Goal: Transaction & Acquisition: Purchase product/service

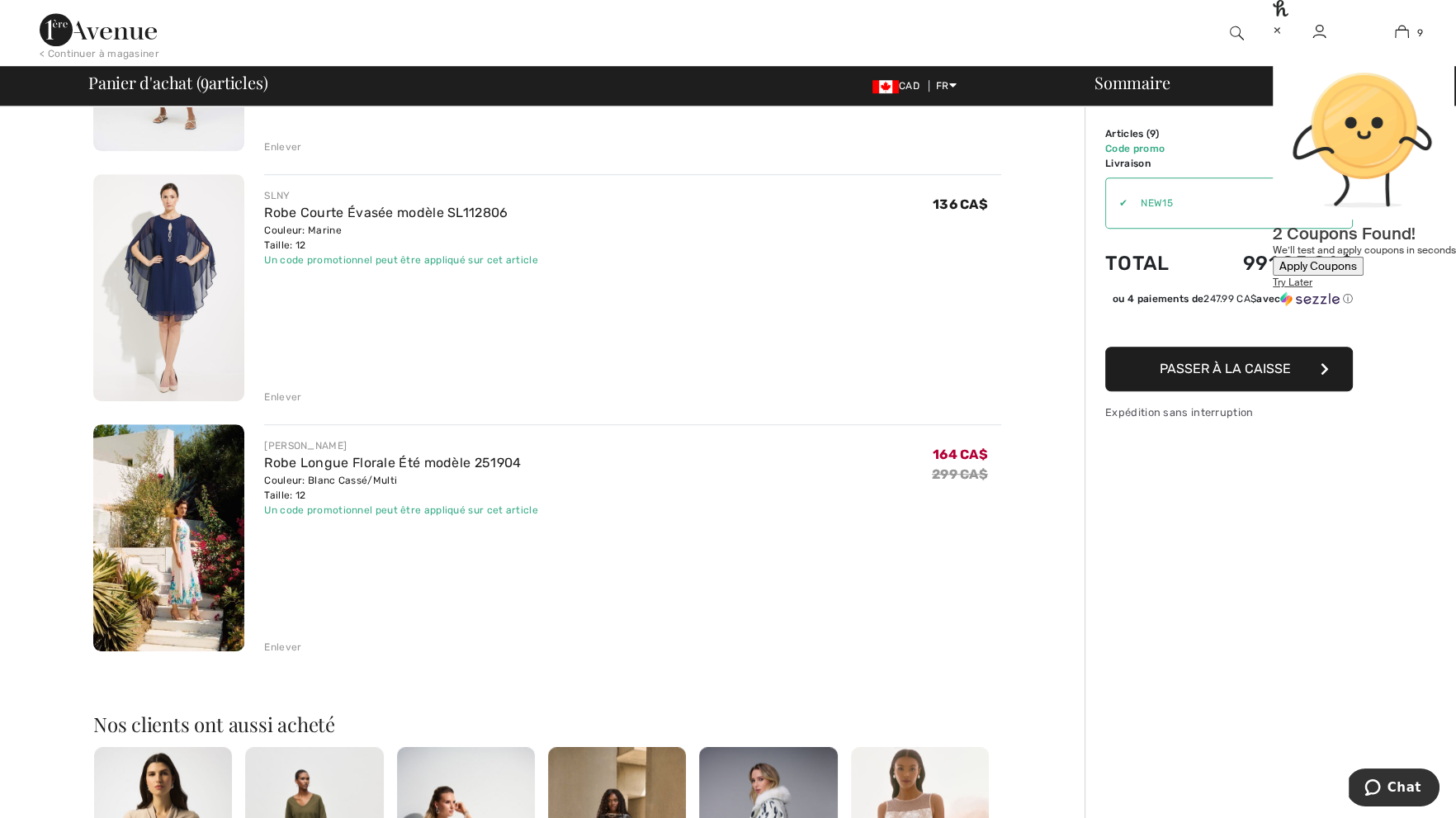
scroll to position [1815, 0]
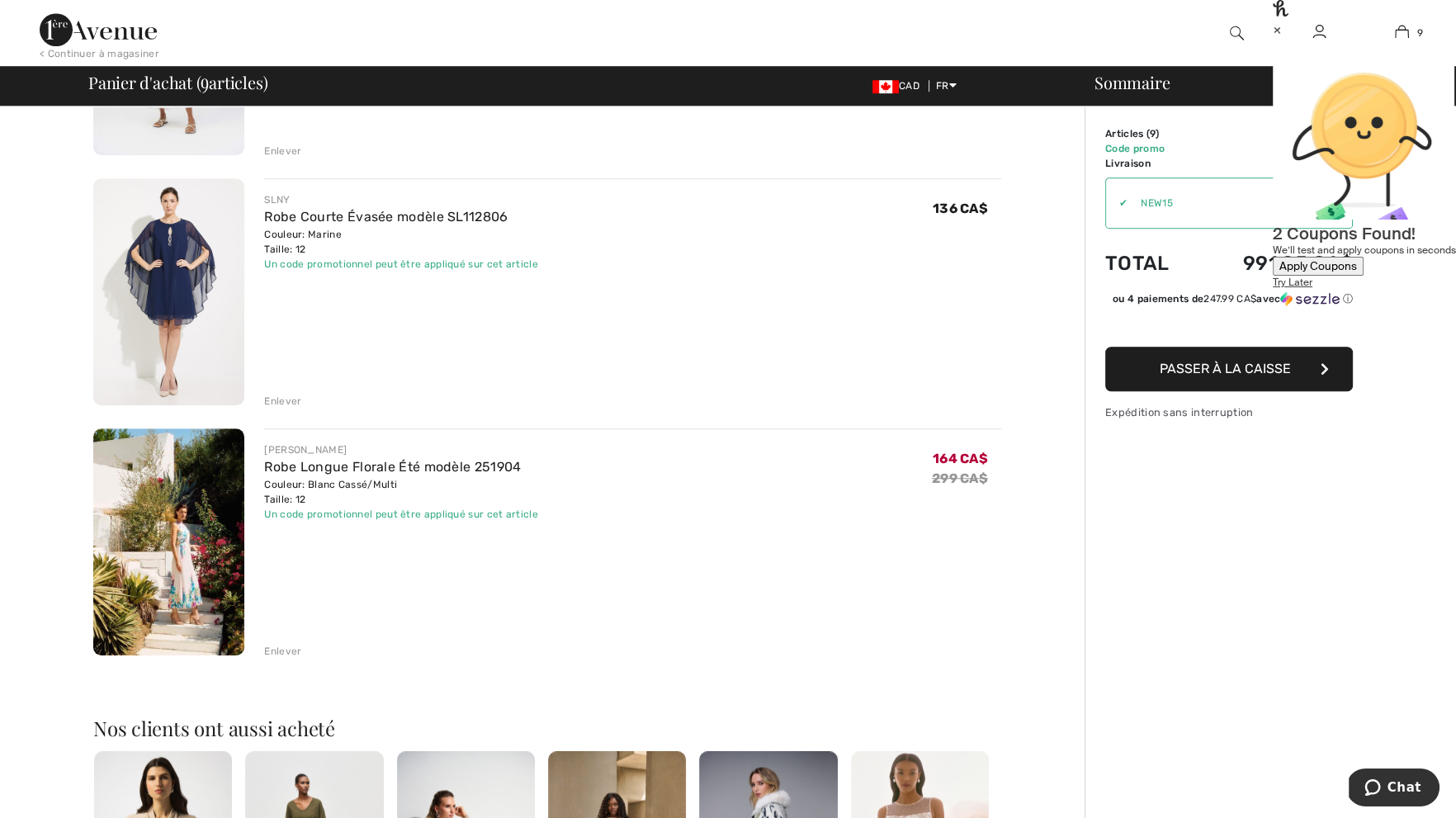
click at [286, 644] on div "Enlever" at bounding box center [283, 651] width 37 height 15
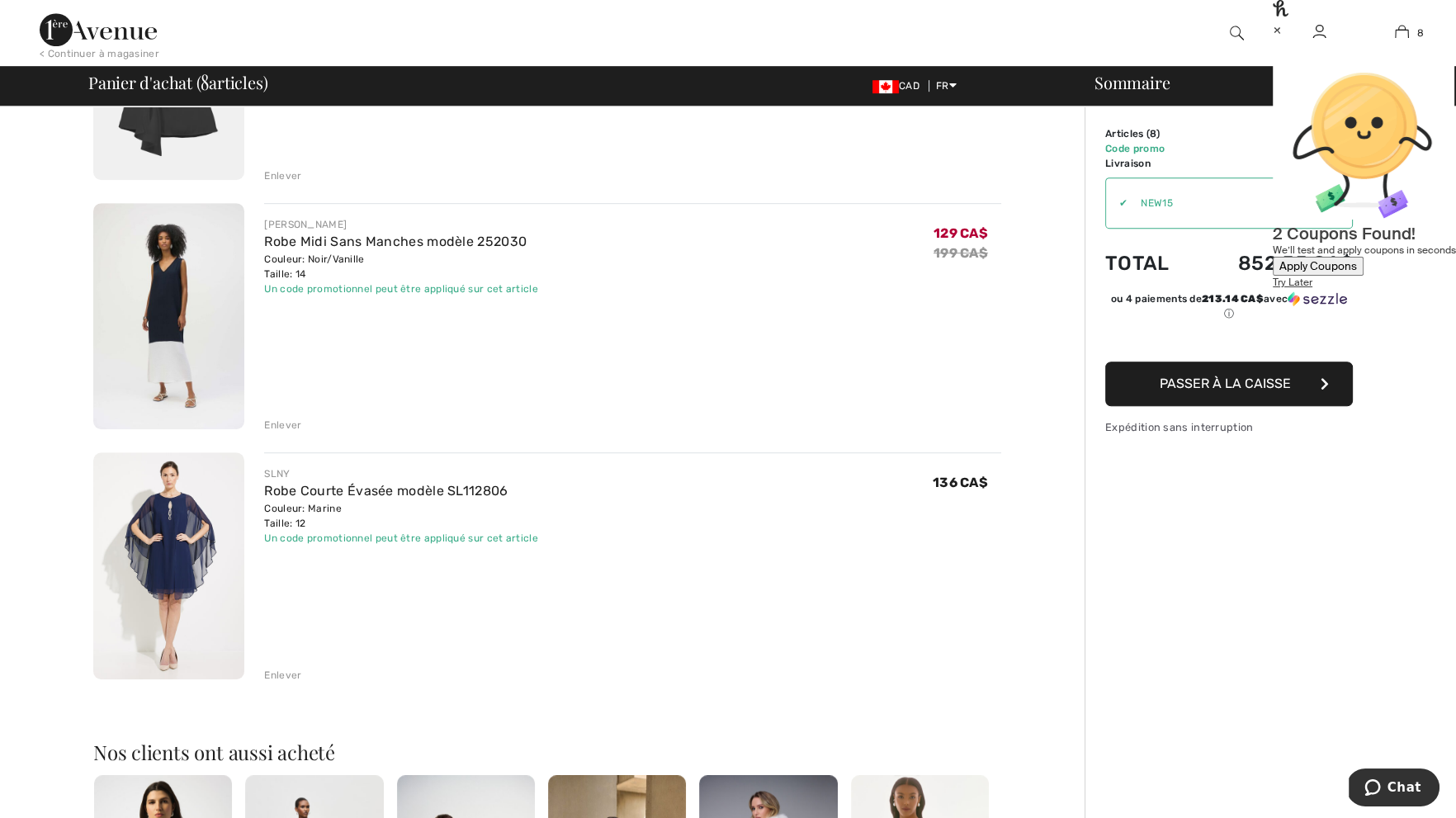
scroll to position [1545, 0]
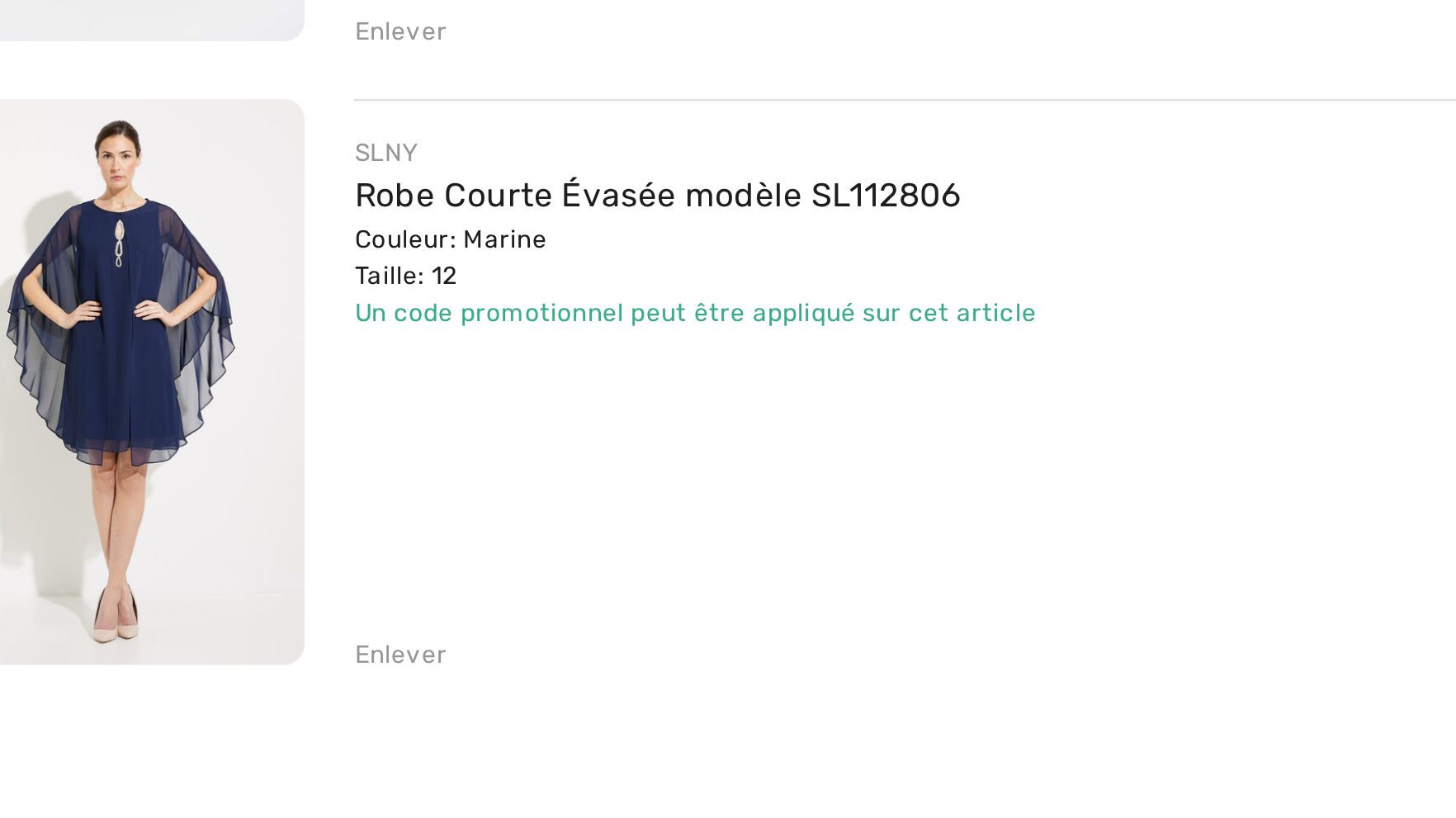
click at [288, 672] on div "Enlever" at bounding box center [283, 671] width 37 height 15
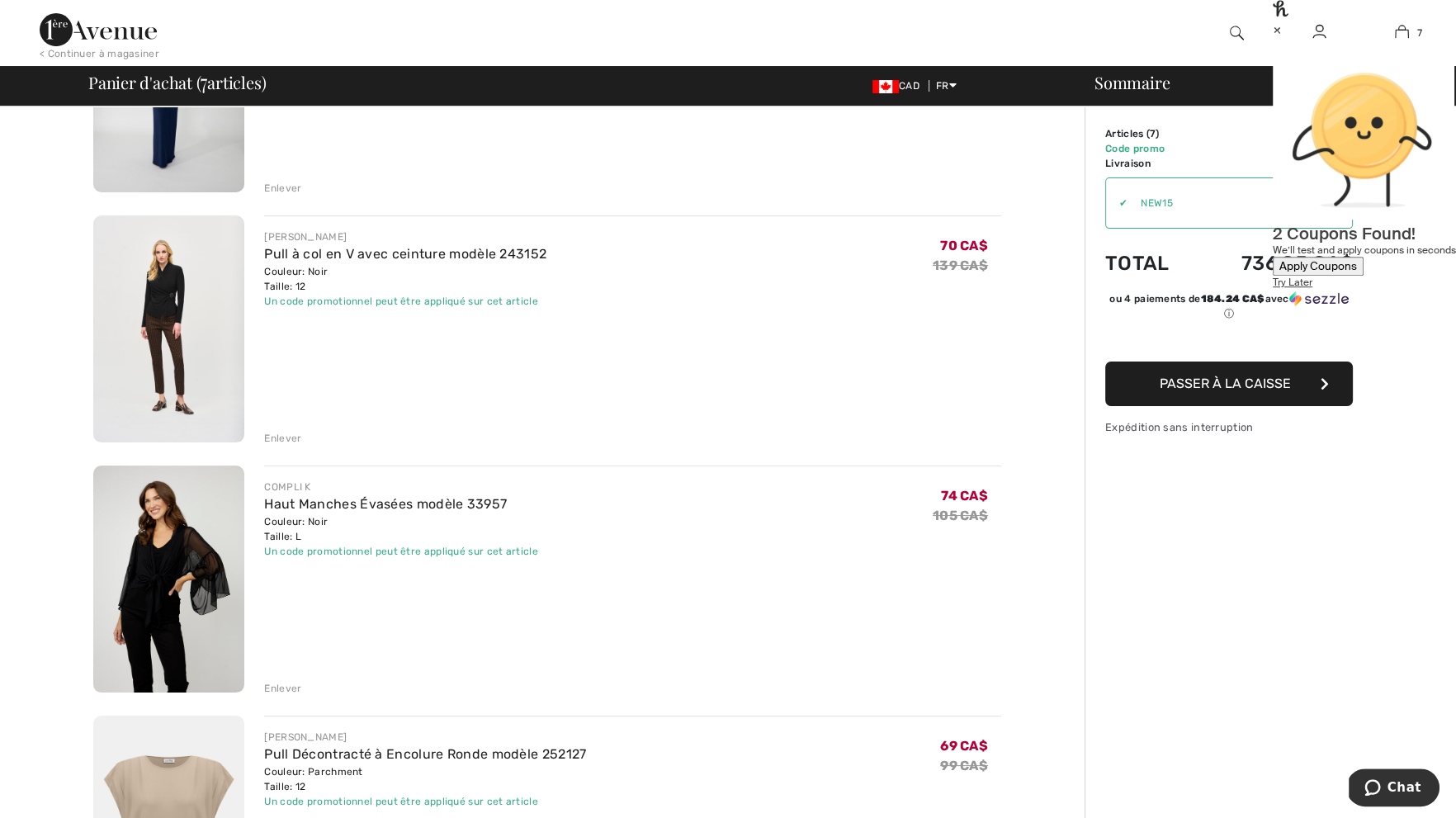
scroll to position [0, 0]
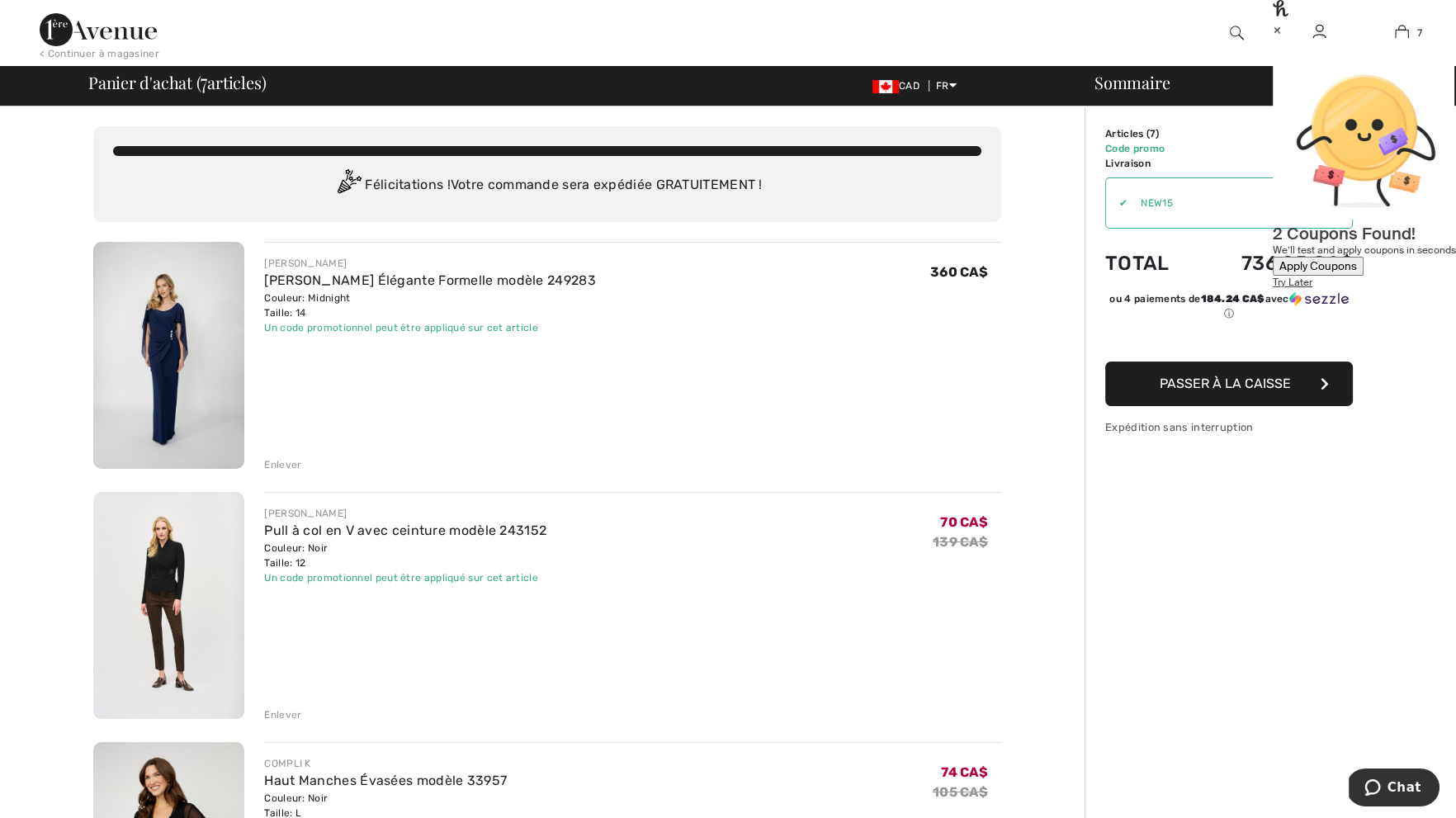
click at [264, 469] on div "FRANK LYMAN Robe Longue Élégante Formelle modèle 249283 Couleur: Midnight Taill…" at bounding box center [623, 356] width 757 height 230
click at [271, 456] on div "Enlever" at bounding box center [633, 464] width 737 height 19
click at [288, 462] on div "Enlever" at bounding box center [283, 465] width 37 height 15
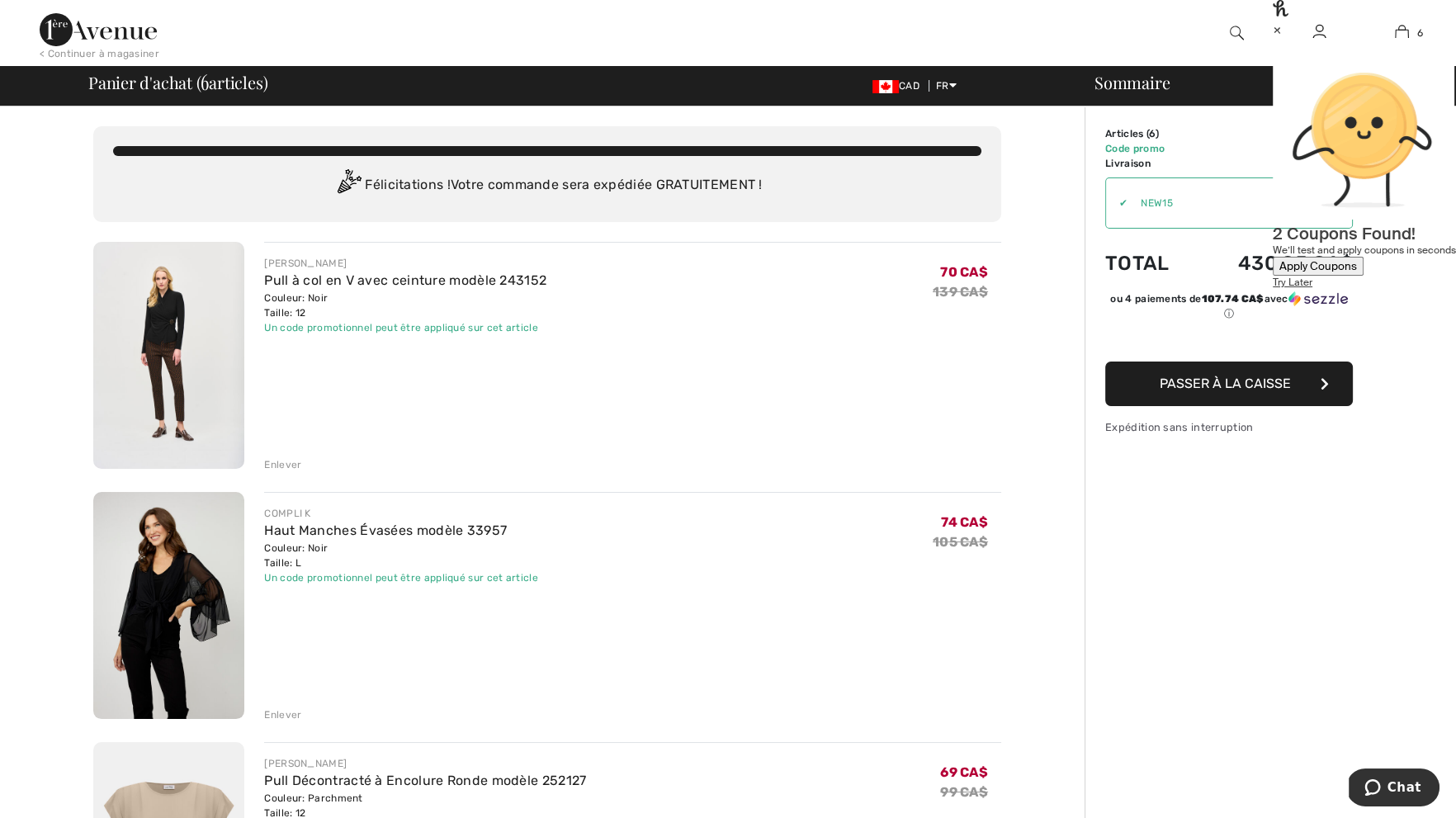
click at [1289, 259] on div "Apply Coupons" at bounding box center [1318, 266] width 78 height 14
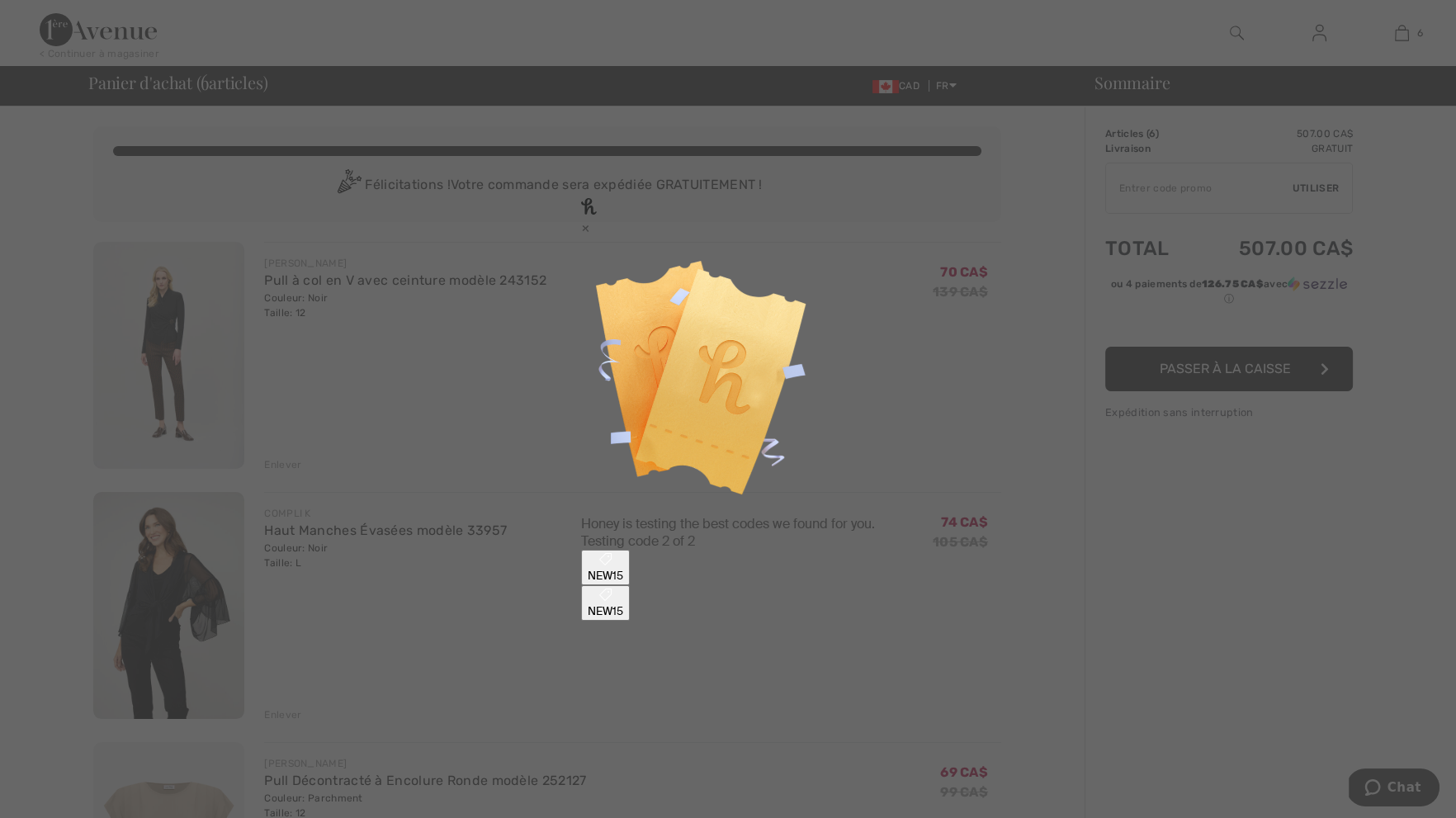
click at [875, 236] on div "×" at bounding box center [728, 227] width 294 height 18
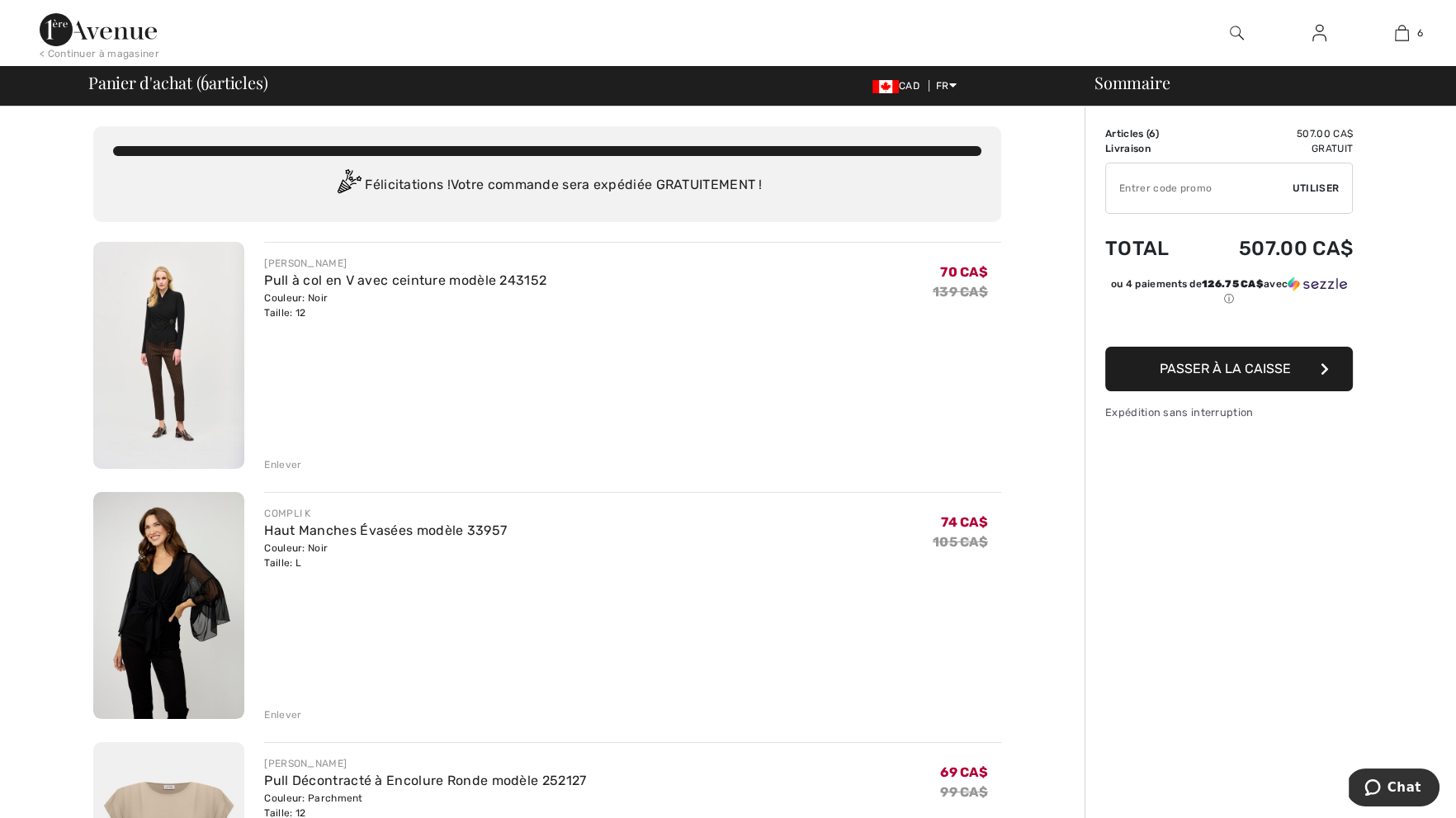
click at [1205, 176] on input "TEXT" at bounding box center [1200, 189] width 187 height 50
type input "NEW15"
click at [1293, 184] on input "TEXT" at bounding box center [1200, 189] width 187 height 50
click at [1305, 187] on span "Utiliser" at bounding box center [1316, 188] width 46 height 15
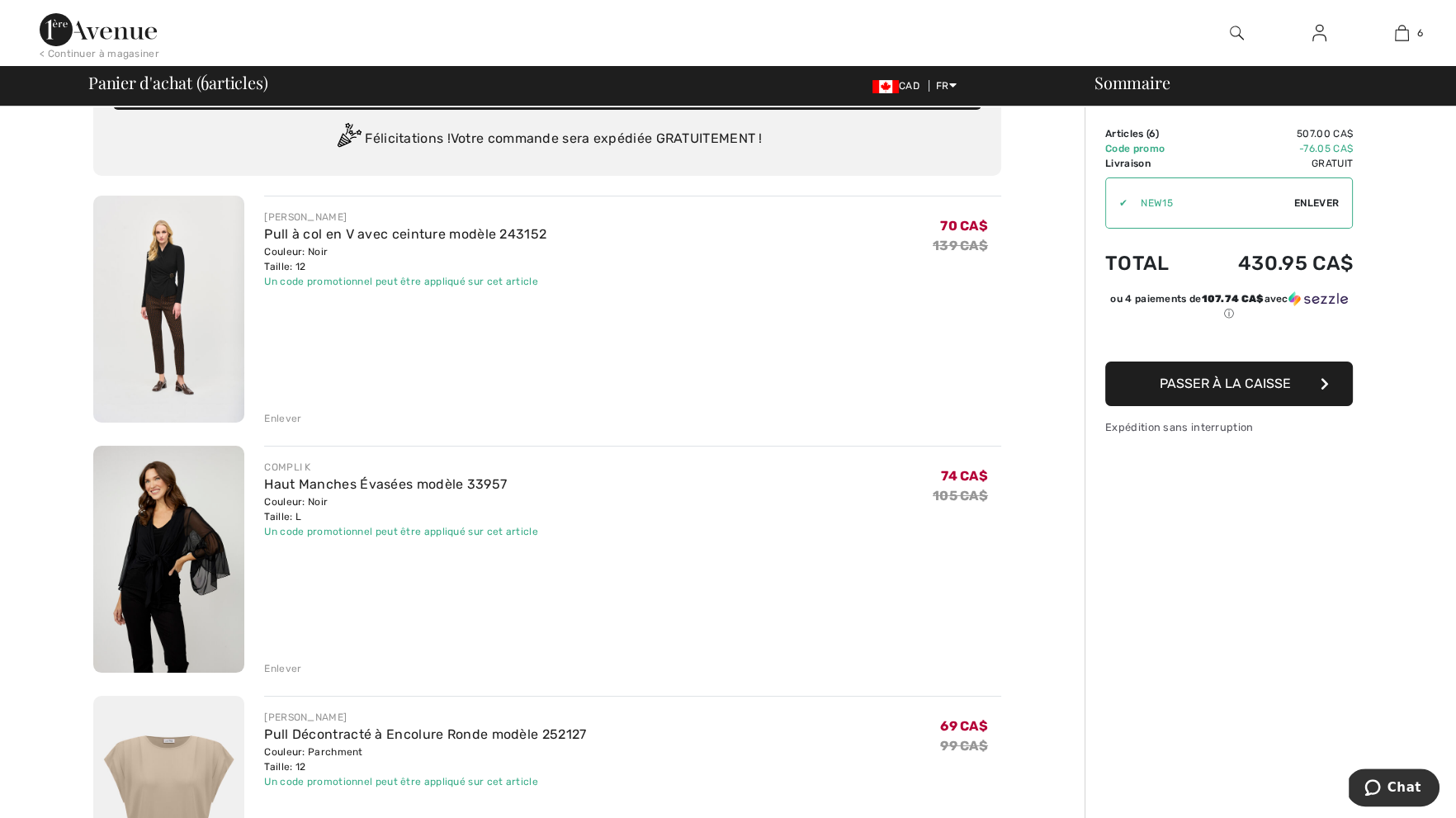
scroll to position [40, 0]
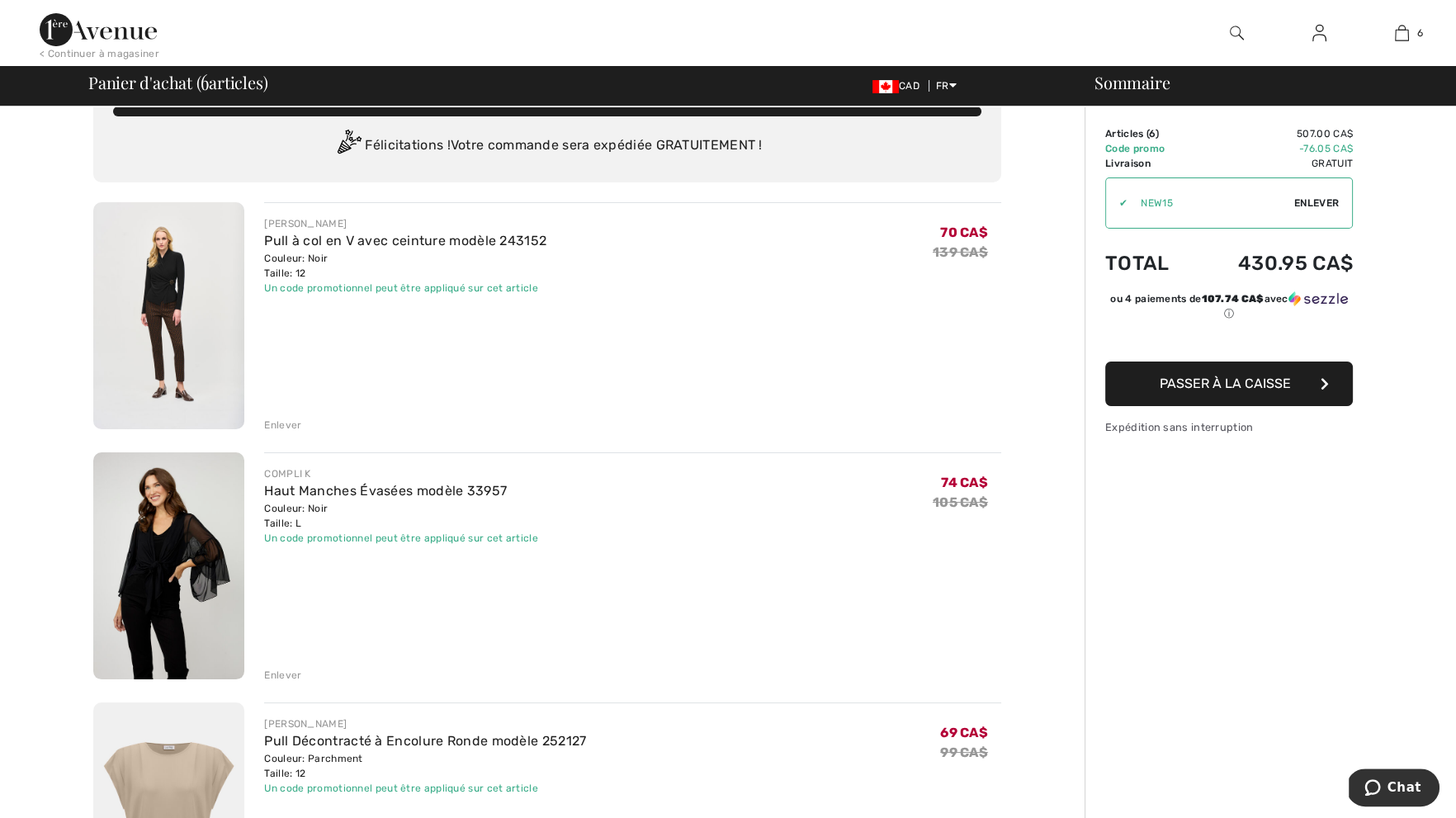
click at [237, 283] on img at bounding box center [168, 316] width 151 height 227
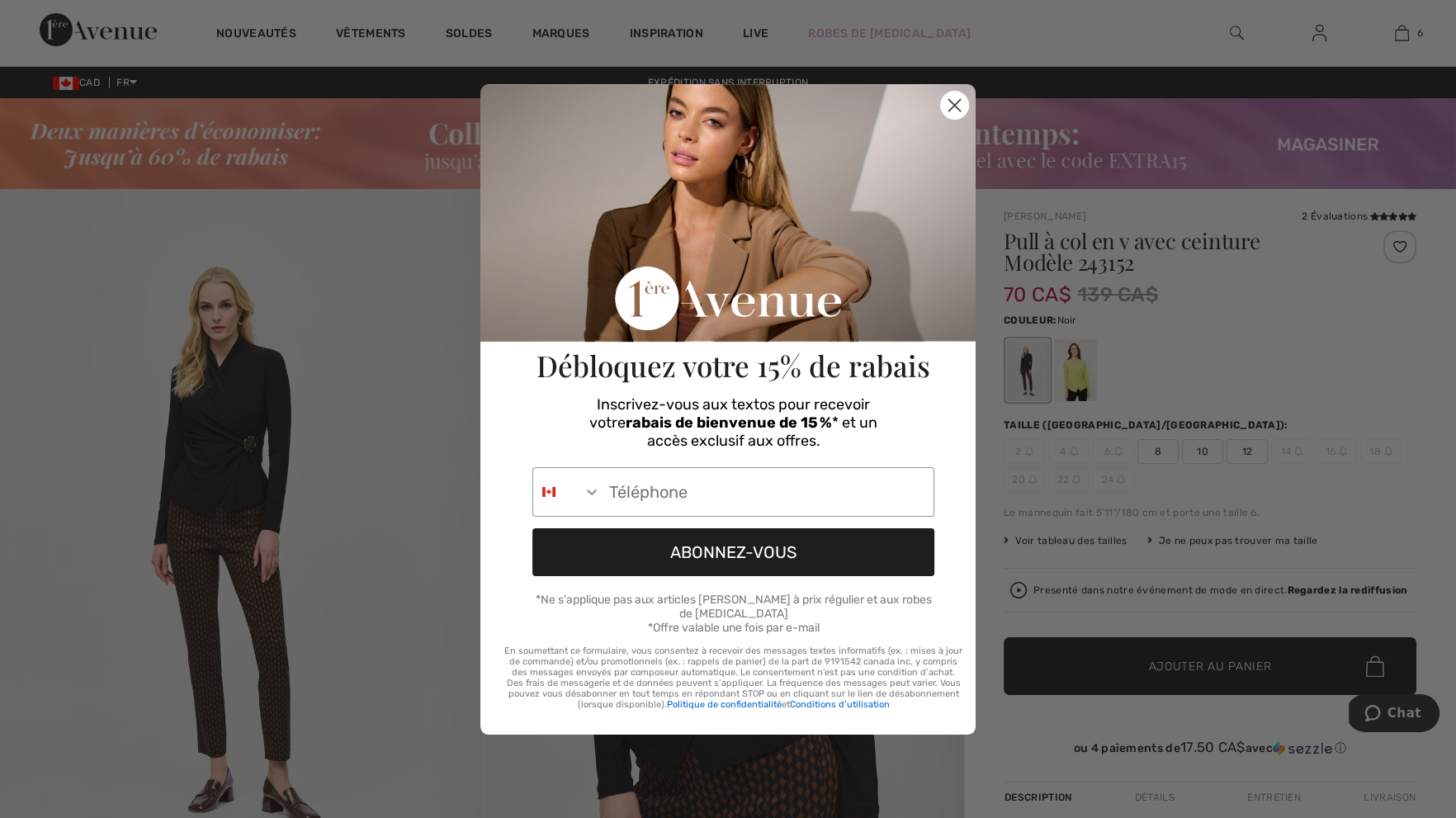
click at [948, 118] on circle "Close dialog" at bounding box center [954, 104] width 27 height 27
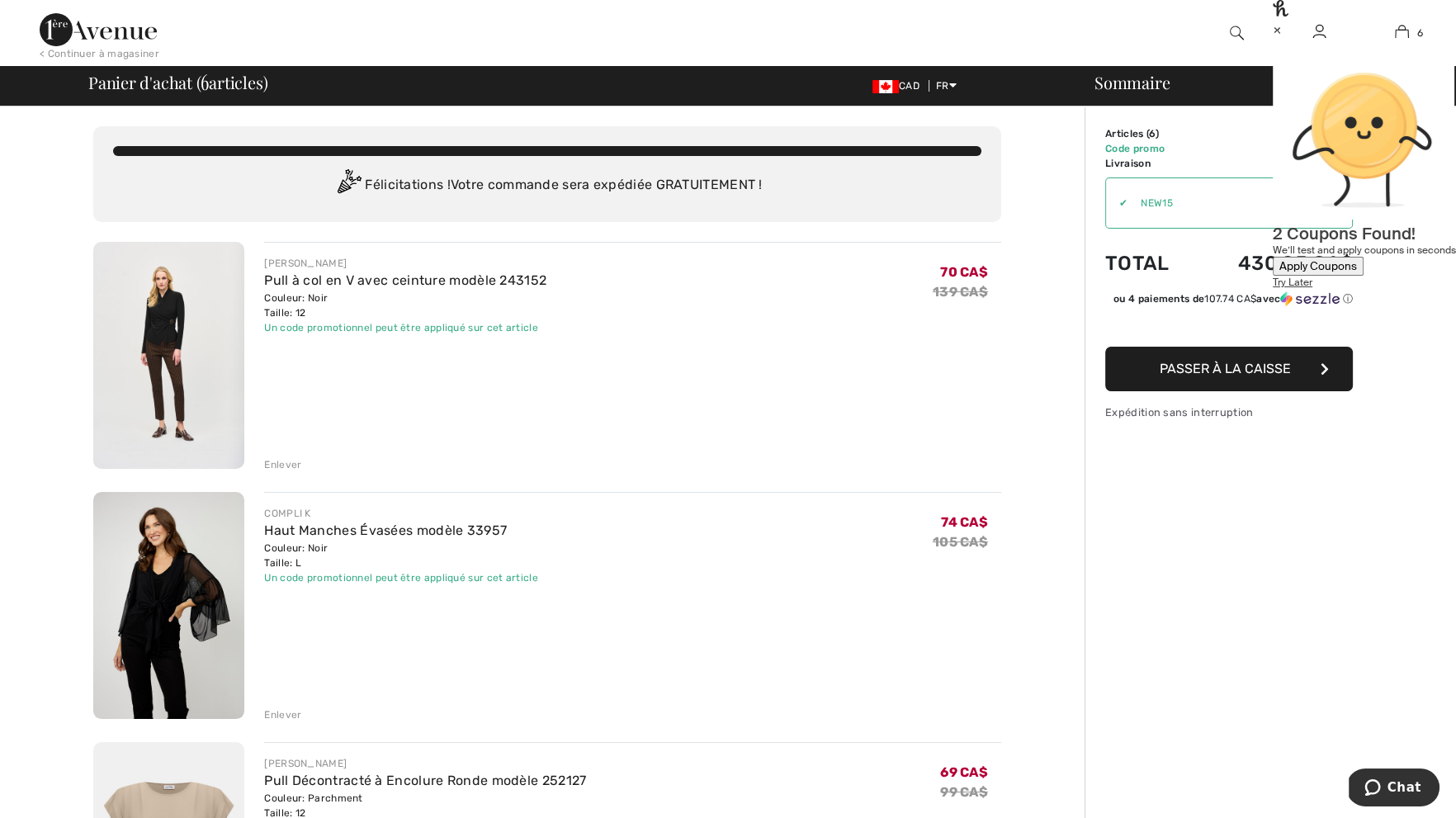
scroll to position [118, 0]
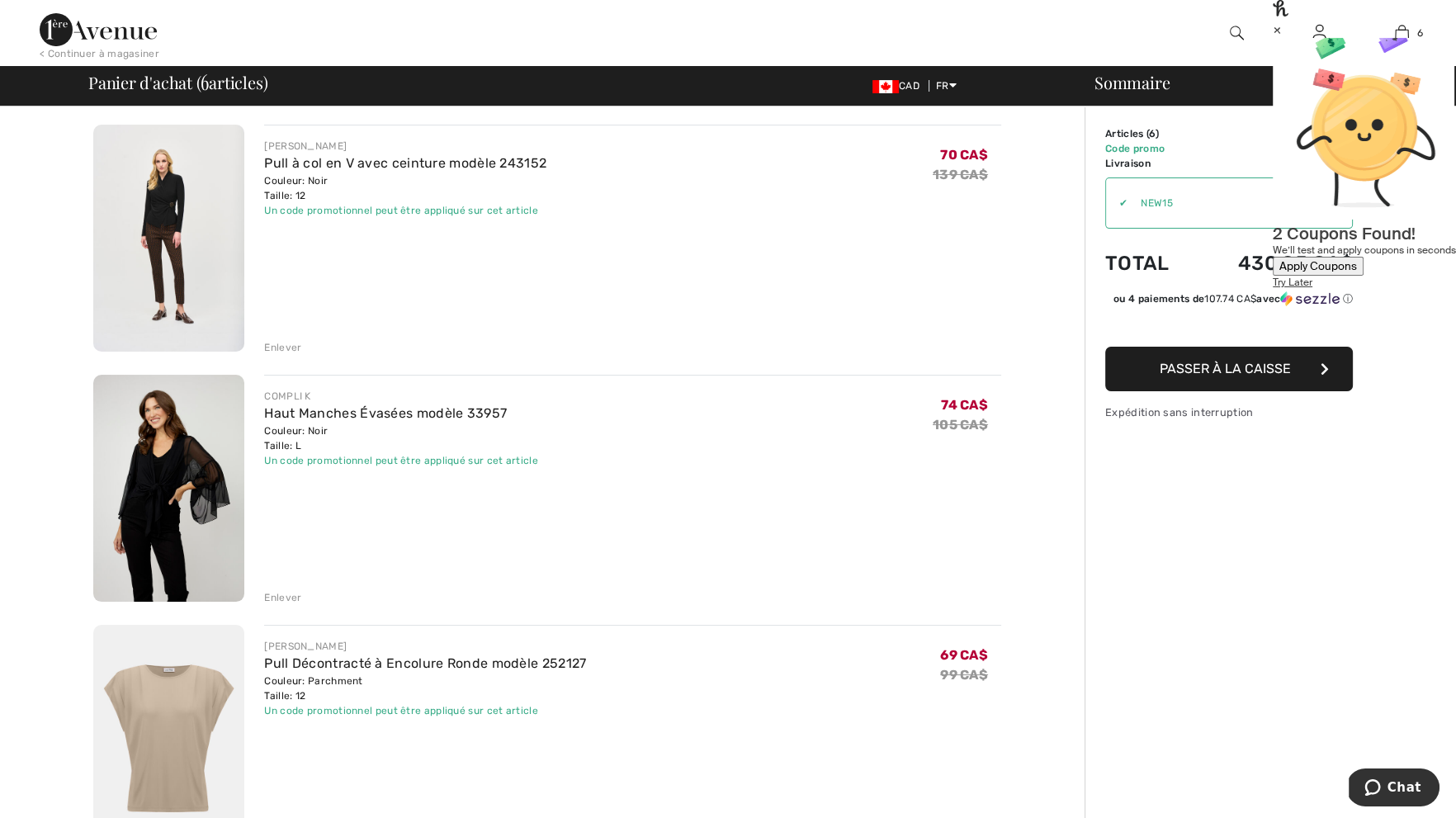
click at [179, 473] on img at bounding box center [168, 488] width 151 height 227
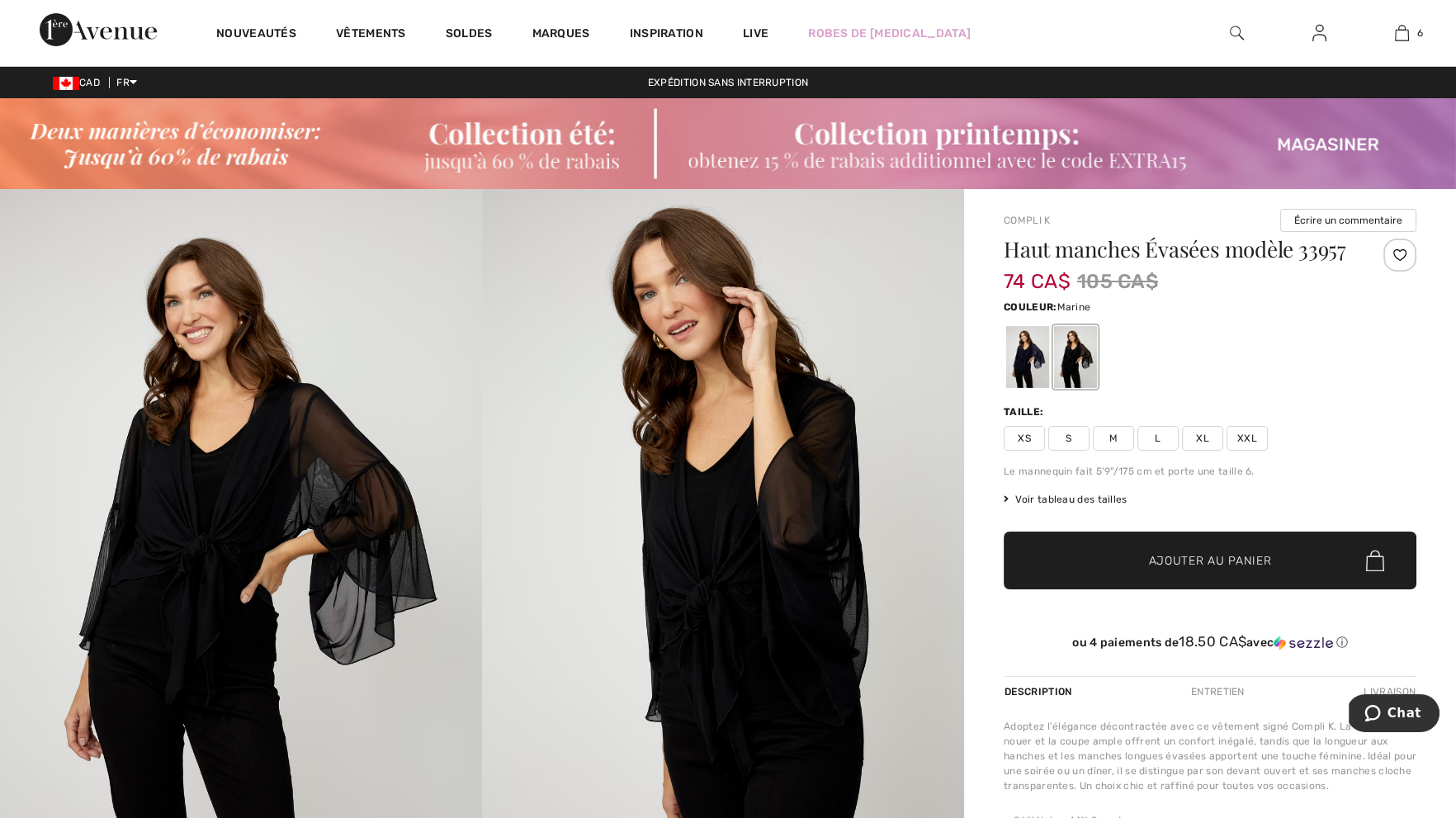
click at [1024, 356] on div at bounding box center [1028, 357] width 43 height 62
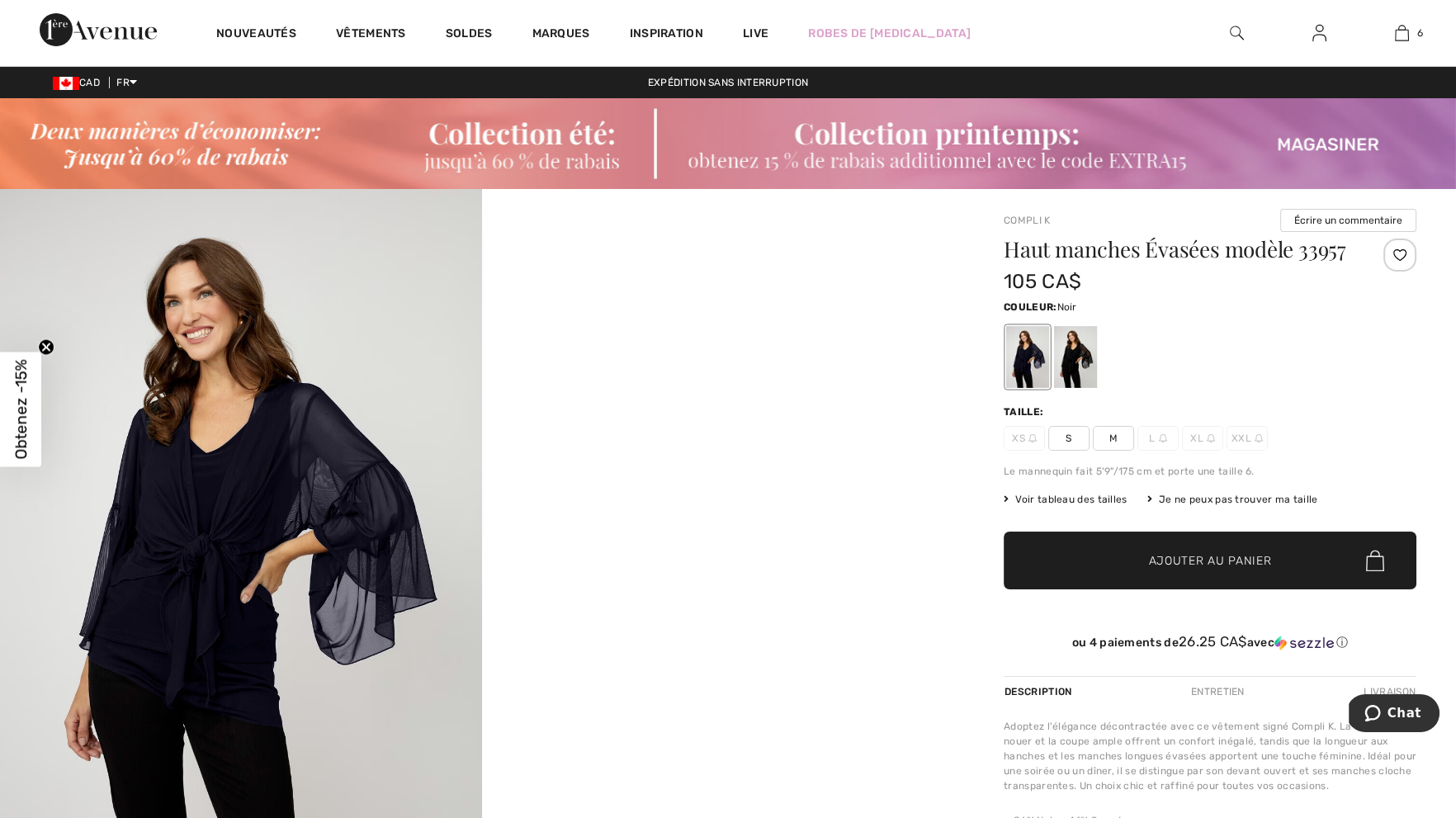
click at [1086, 357] on div at bounding box center [1076, 357] width 43 height 62
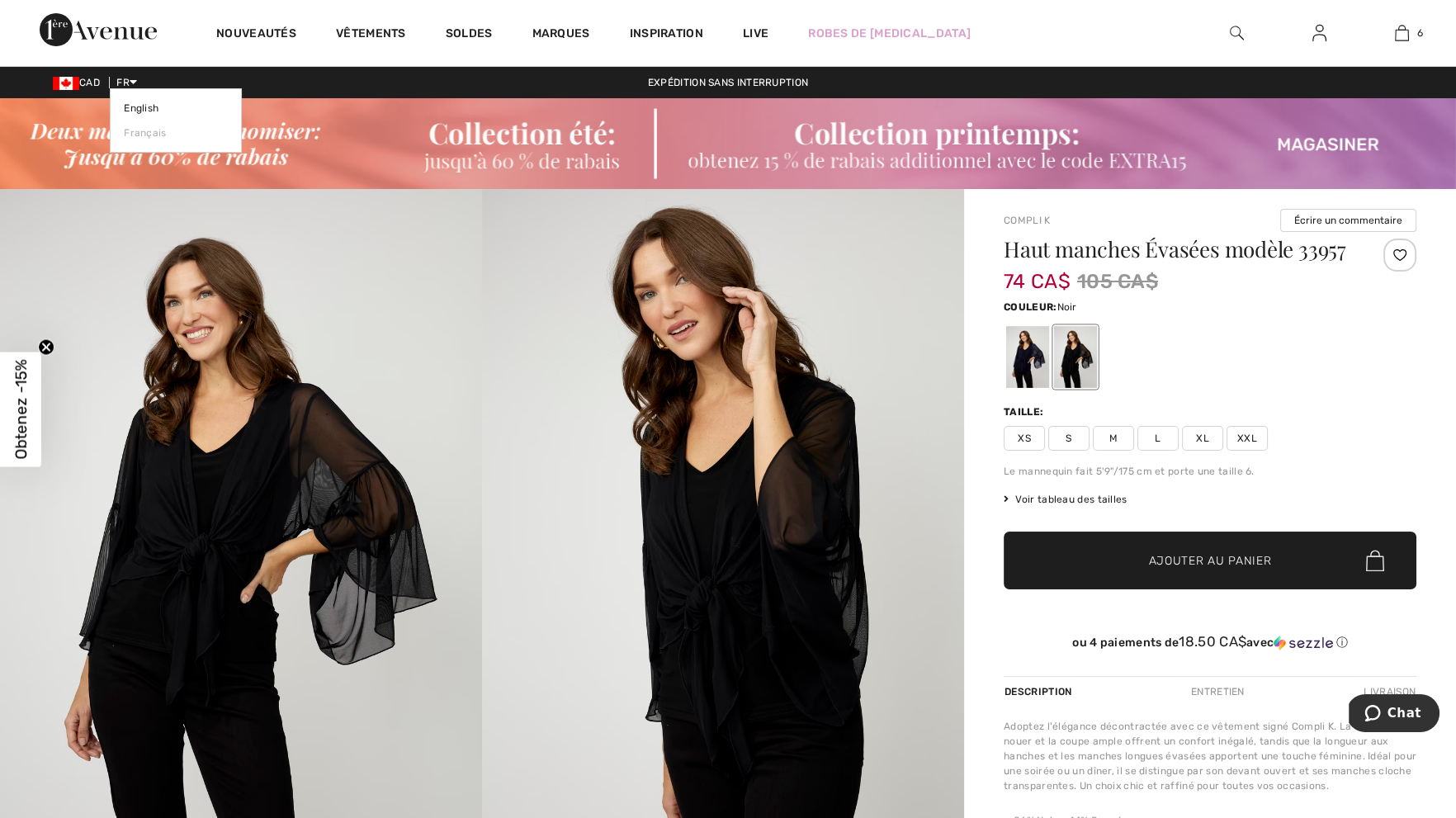
click at [137, 81] on icon at bounding box center [133, 81] width 7 height 11
click at [142, 105] on link "English" at bounding box center [176, 108] width 104 height 25
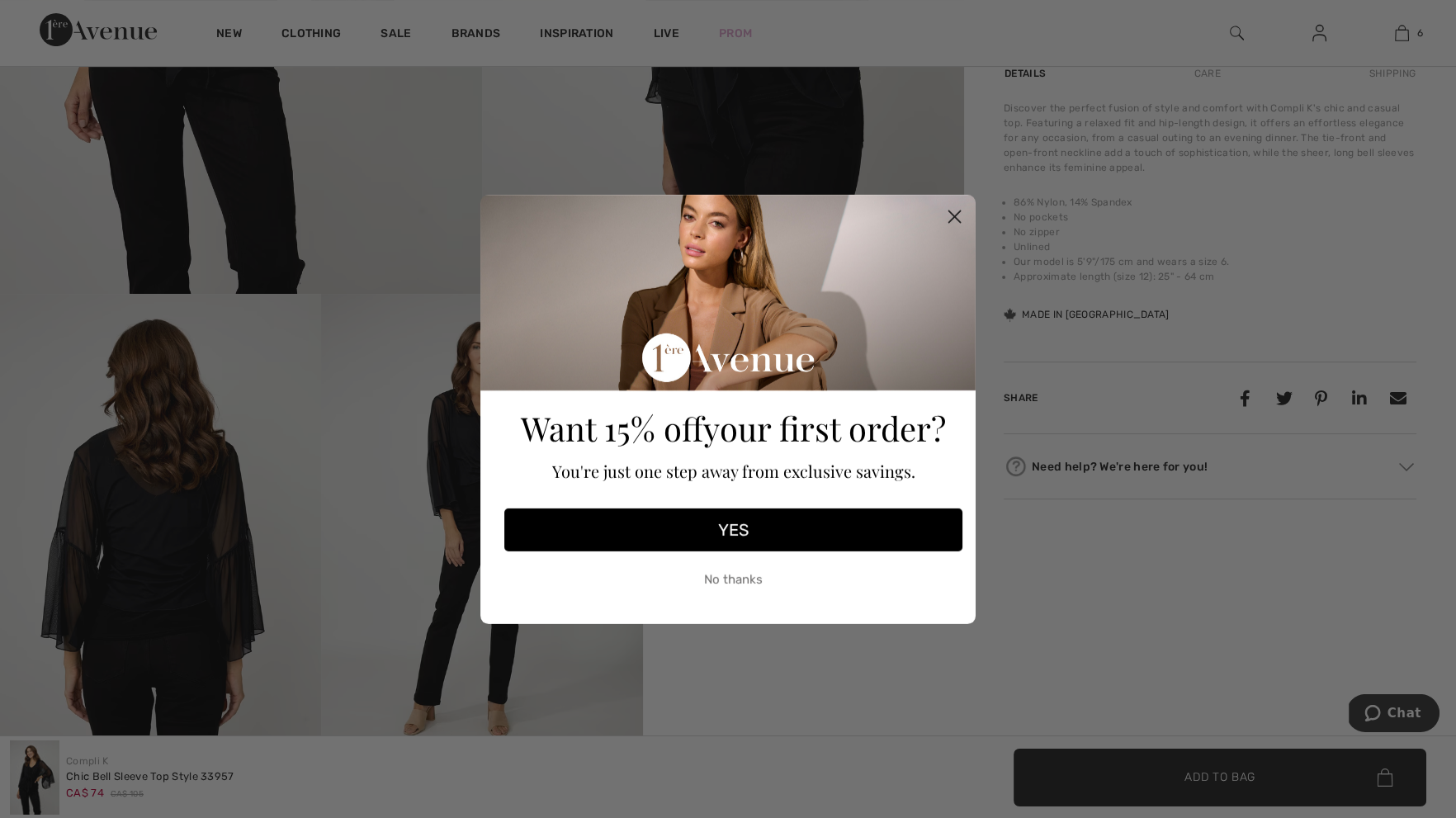
scroll to position [487, 0]
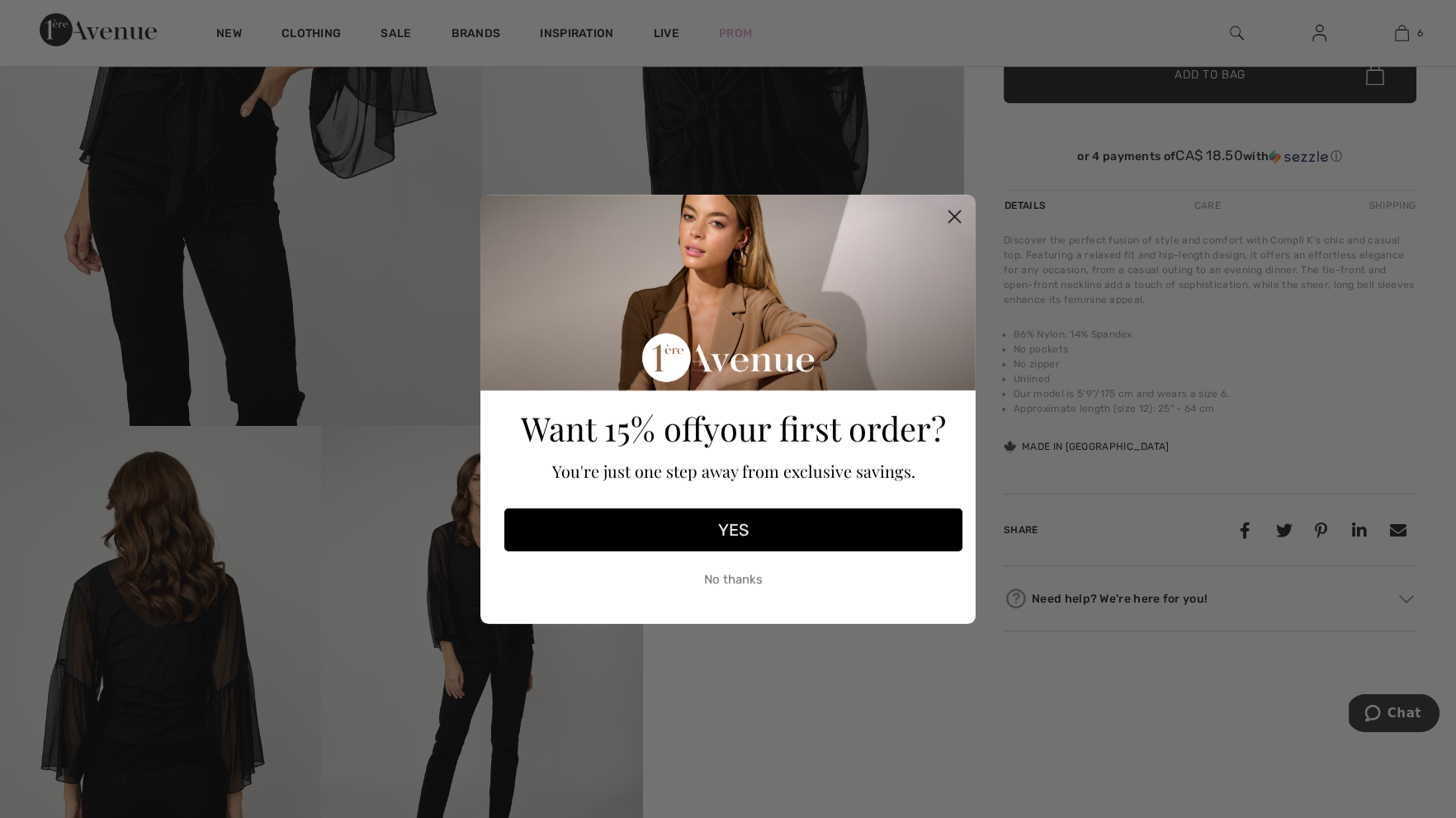
click at [956, 217] on icon "Close dialog" at bounding box center [955, 217] width 11 height 11
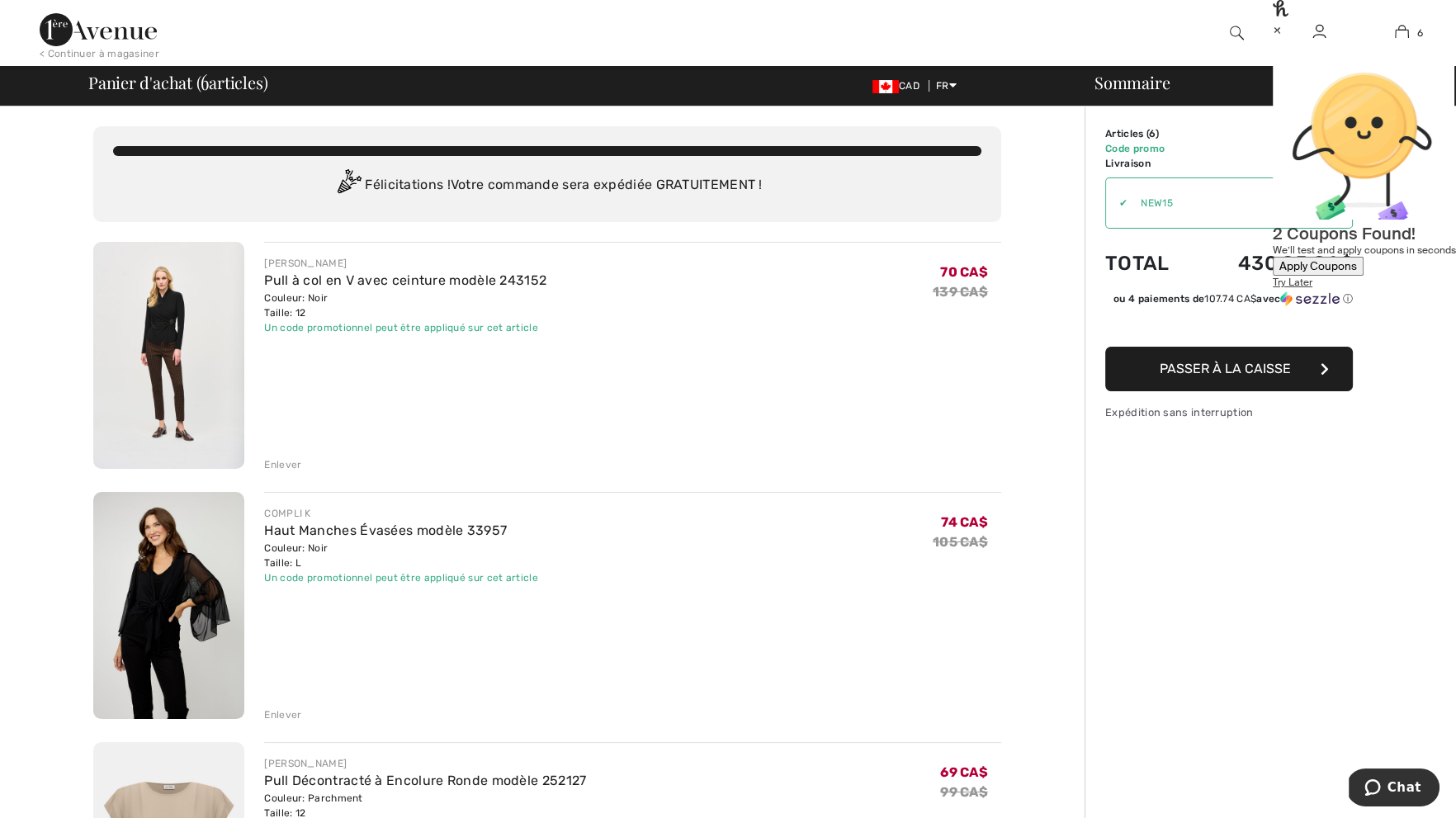
click at [1425, 31] on div "×" at bounding box center [1364, 29] width 183 height 18
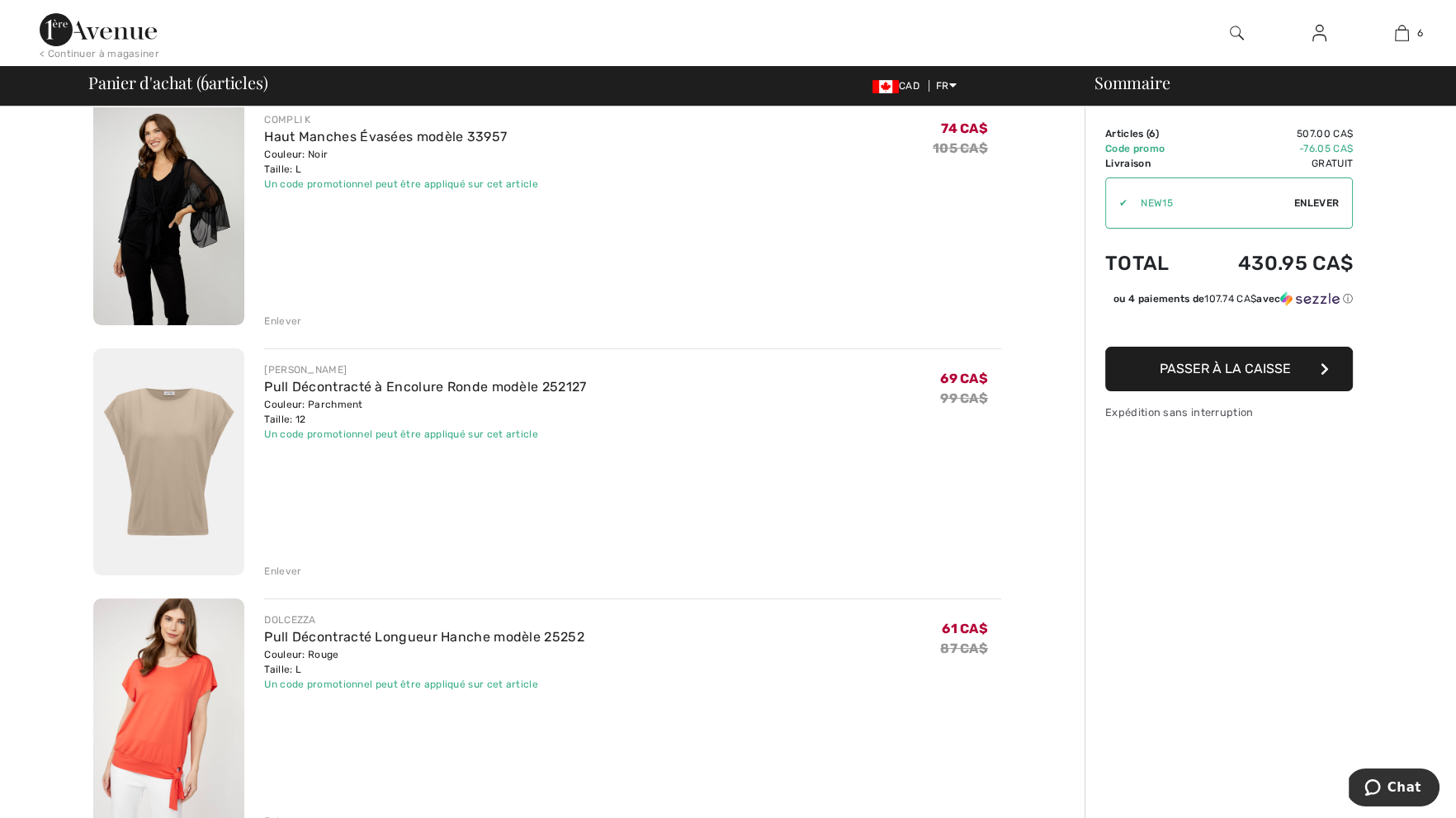
scroll to position [388, 0]
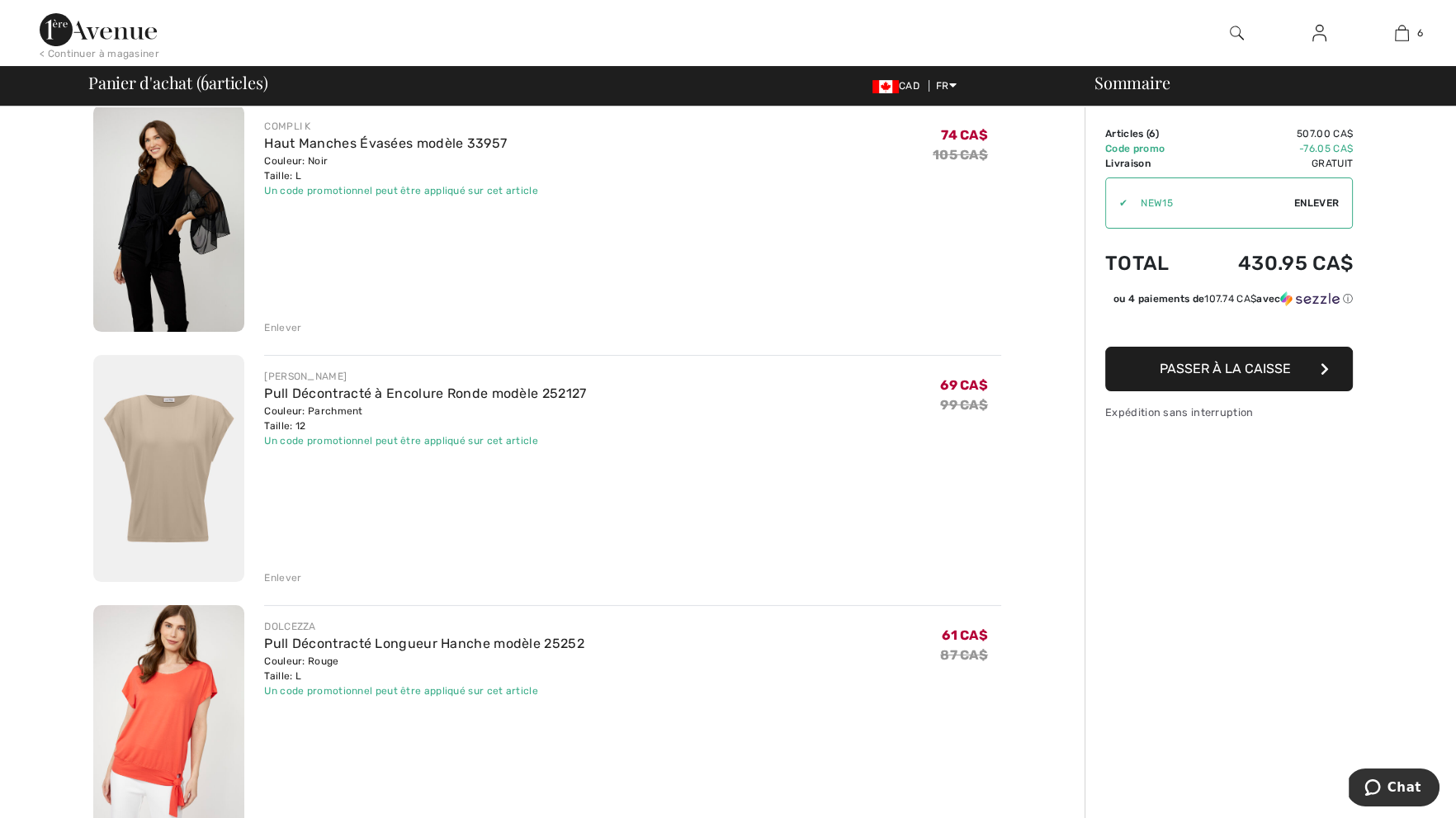
click at [288, 573] on div "Enlever" at bounding box center [283, 578] width 37 height 15
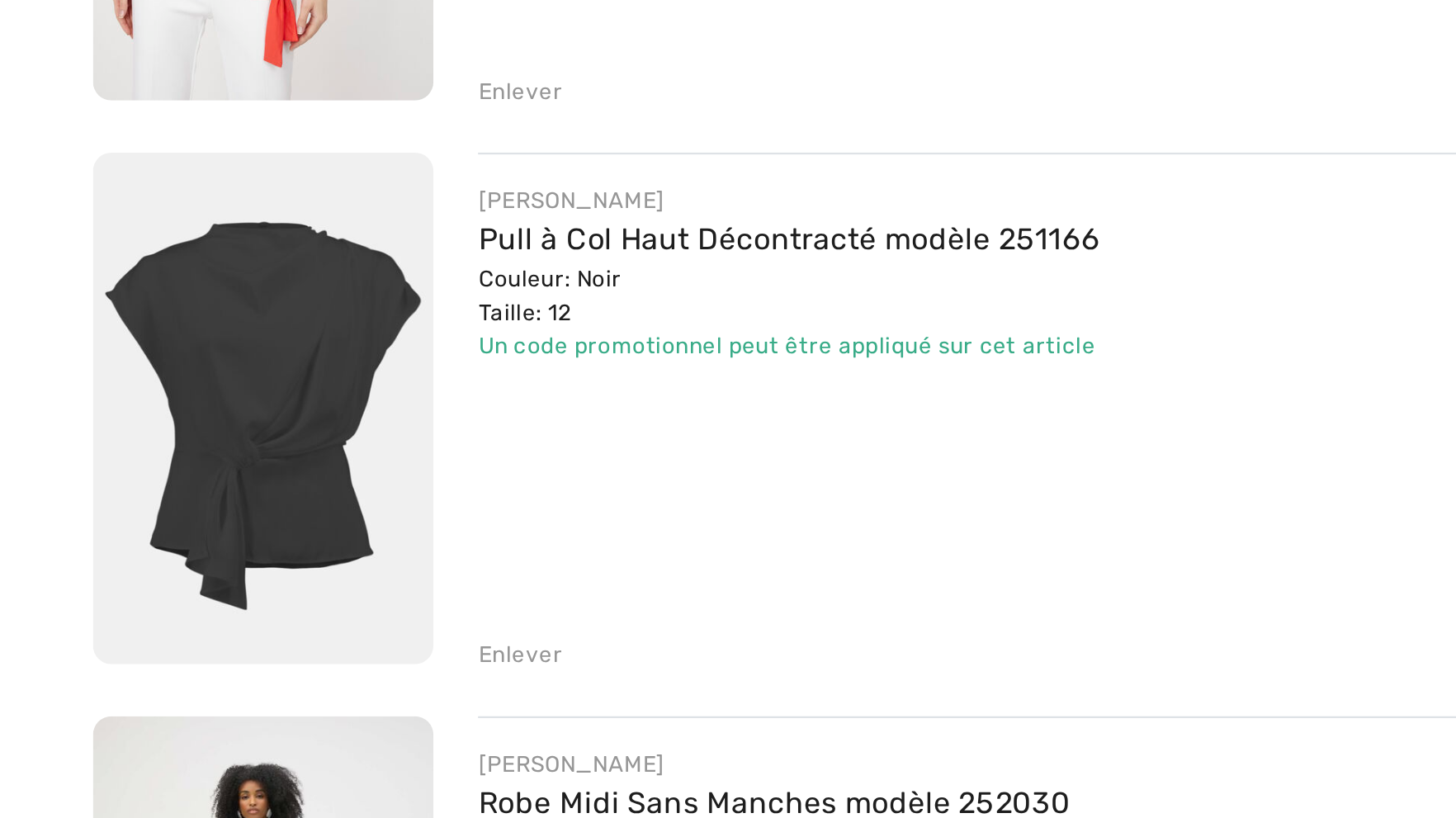
scroll to position [474, 0]
click at [172, 639] on img at bounding box center [168, 631] width 151 height 227
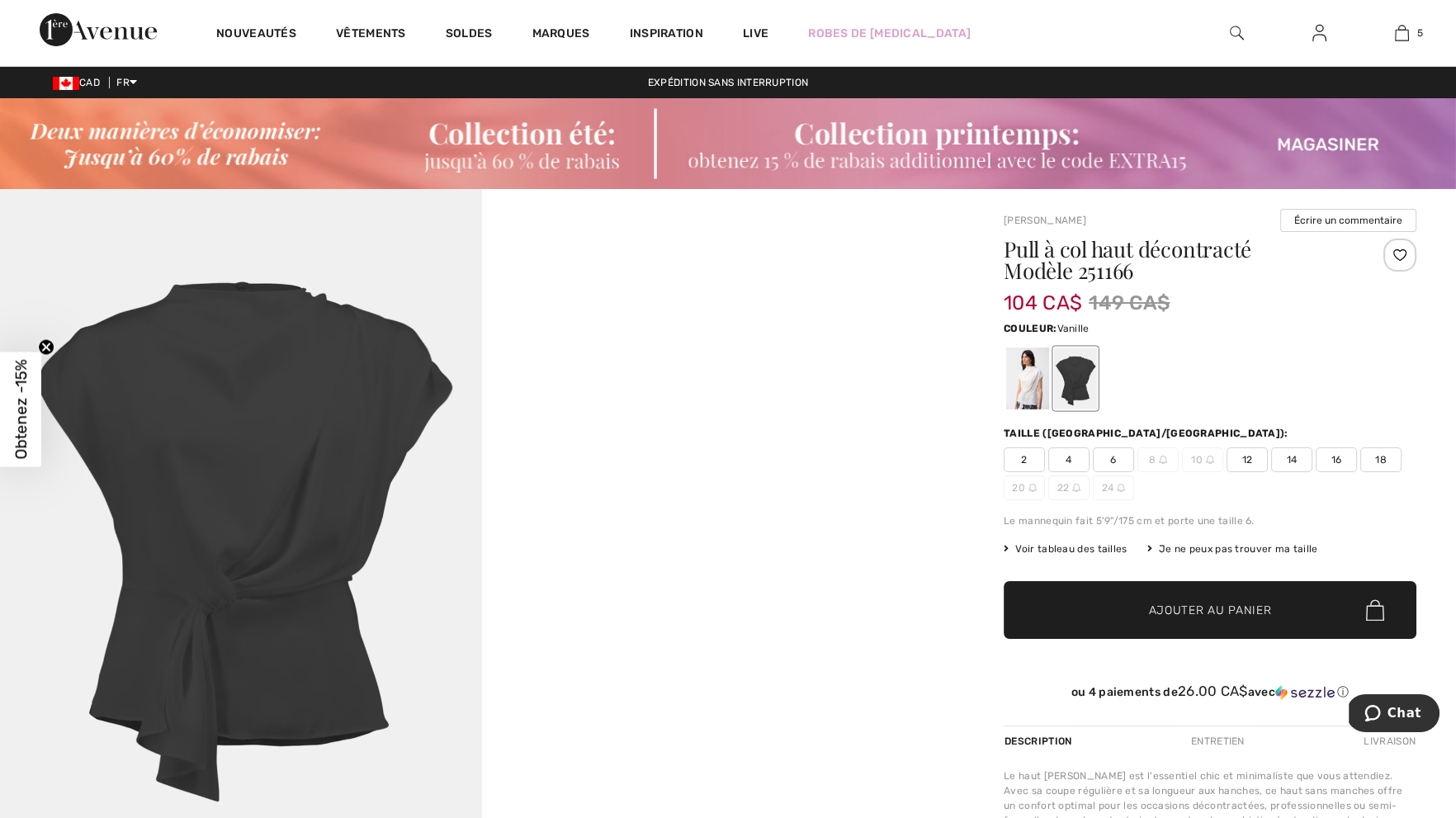
click at [1047, 373] on div at bounding box center [1028, 378] width 43 height 62
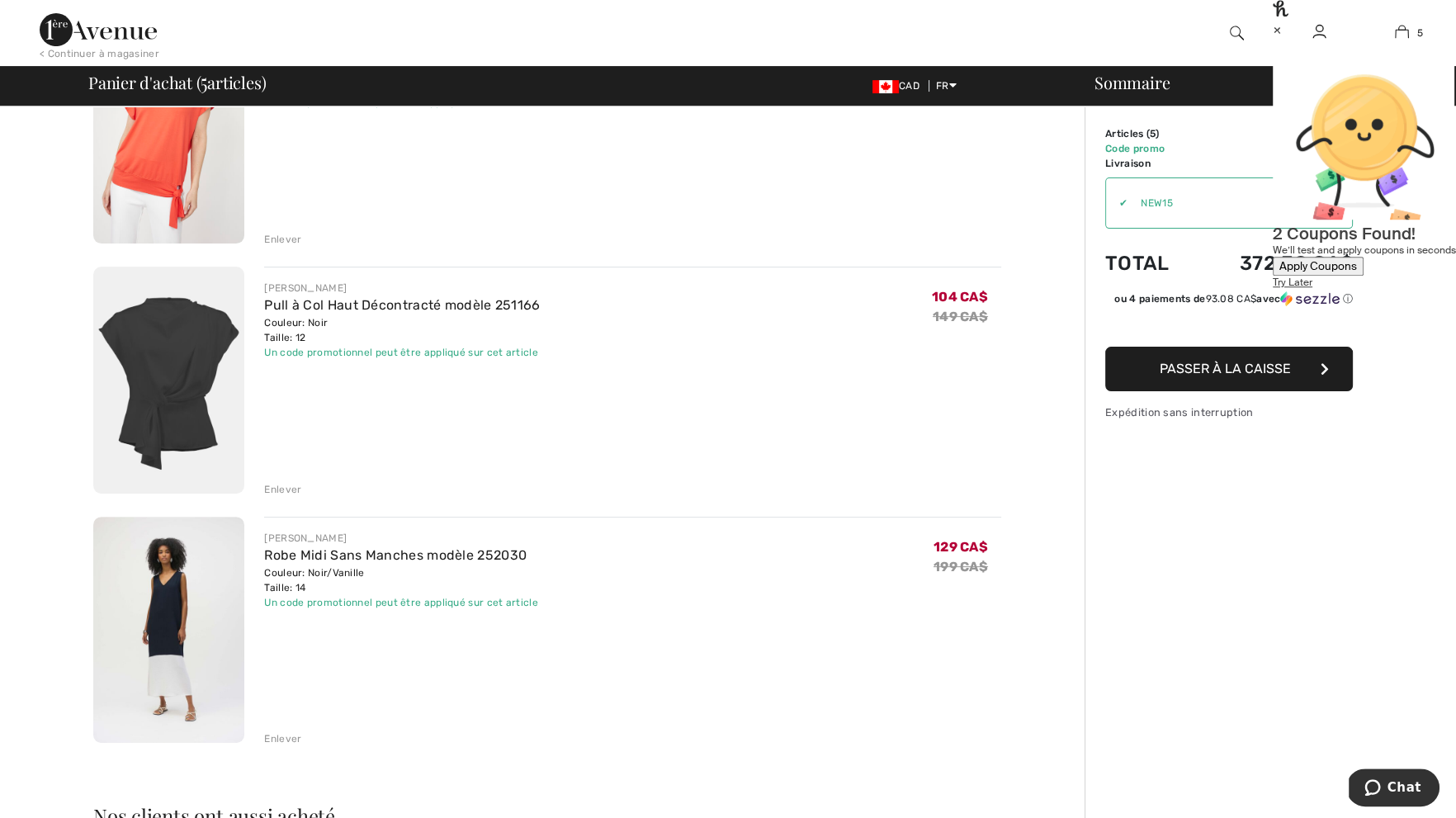
scroll to position [722, 0]
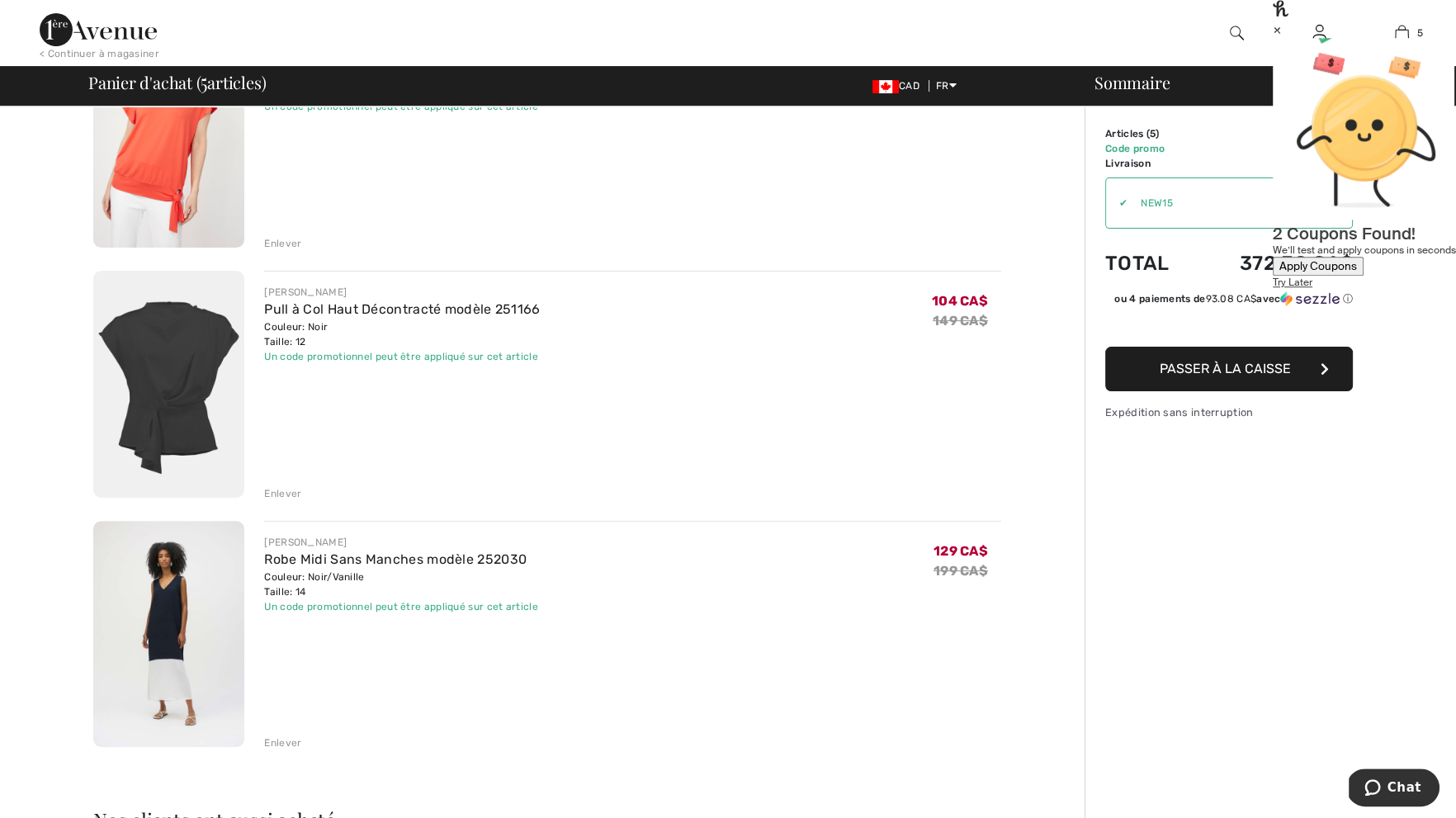
click at [282, 491] on div "Enlever" at bounding box center [283, 494] width 37 height 15
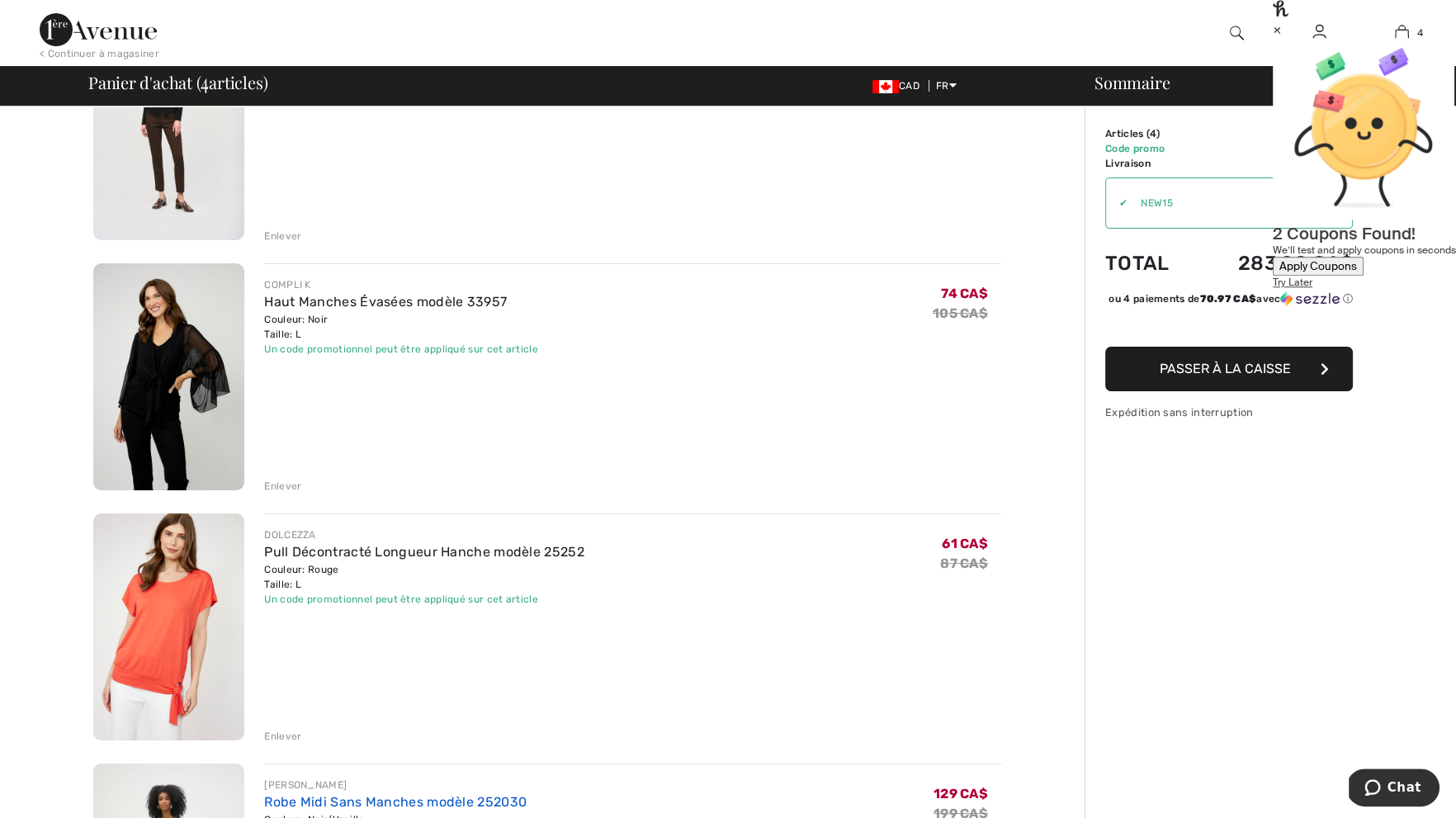
scroll to position [0, 0]
